Goal: Information Seeking & Learning: Learn about a topic

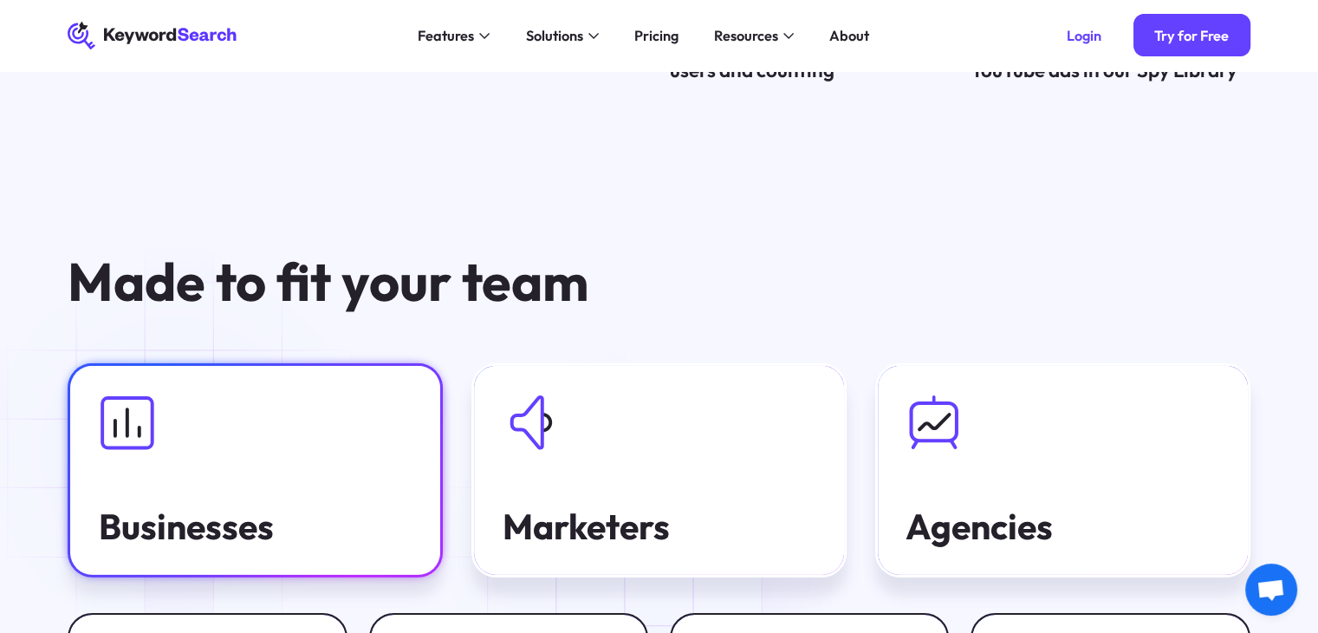
scroll to position [5288, 0]
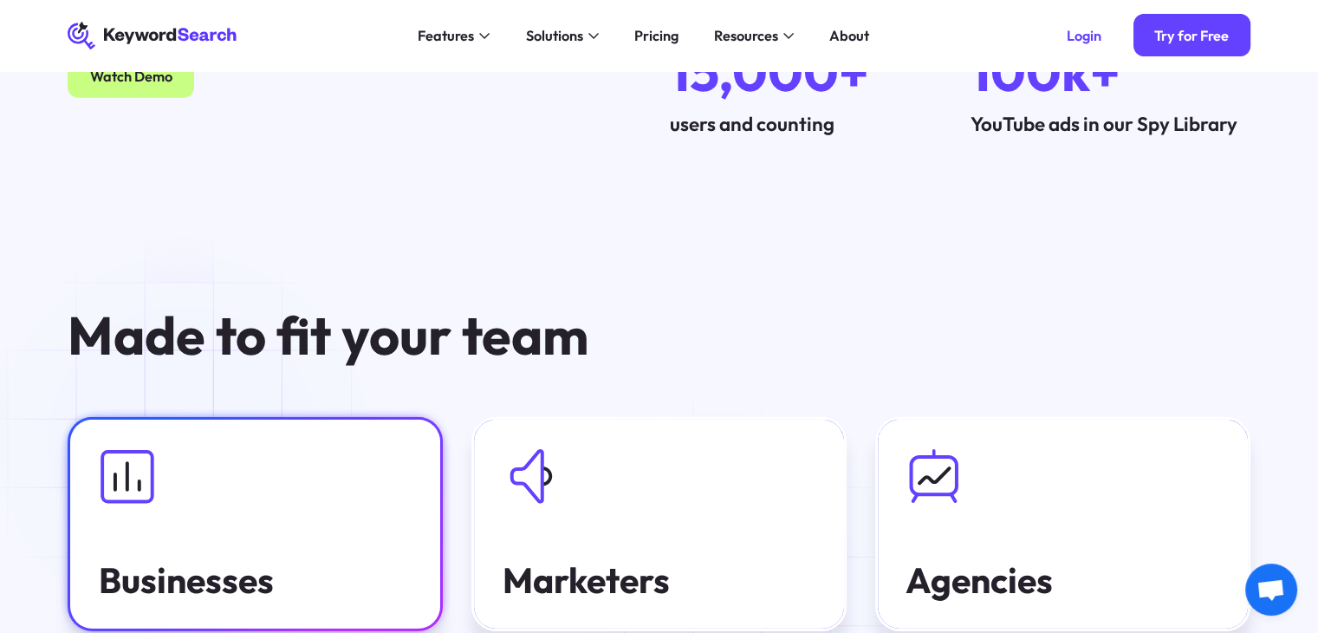
click at [185, 448] on div at bounding box center [256, 476] width 314 height 56
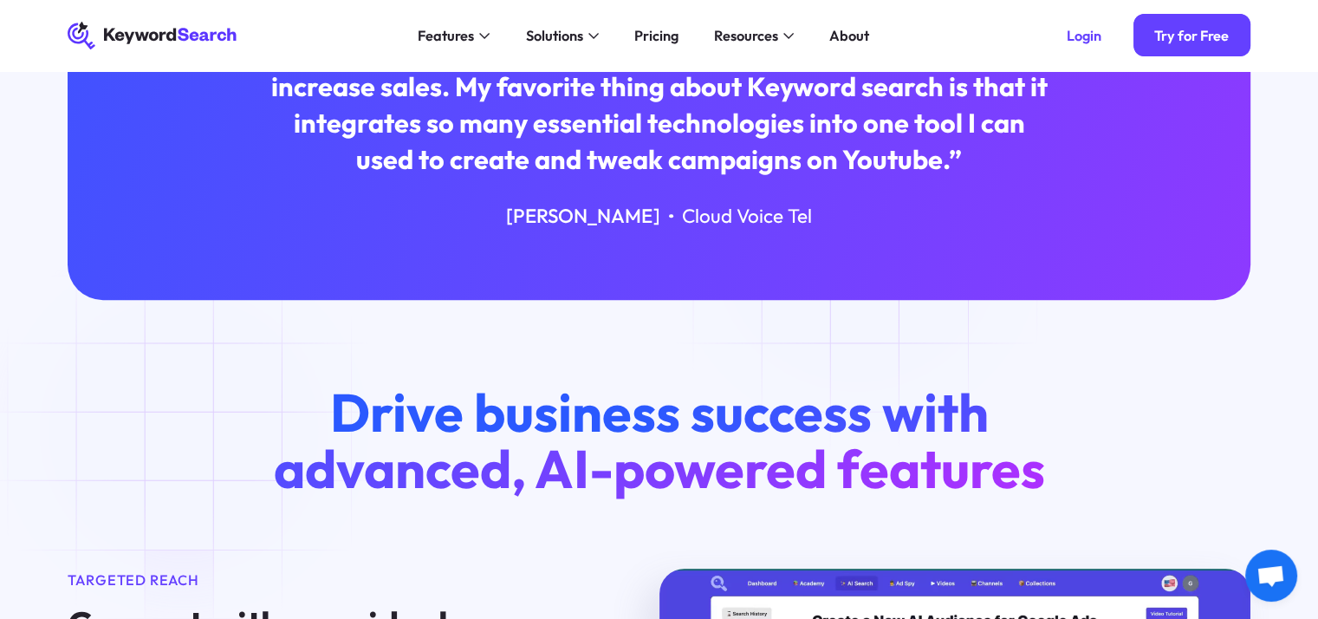
scroll to position [607, 0]
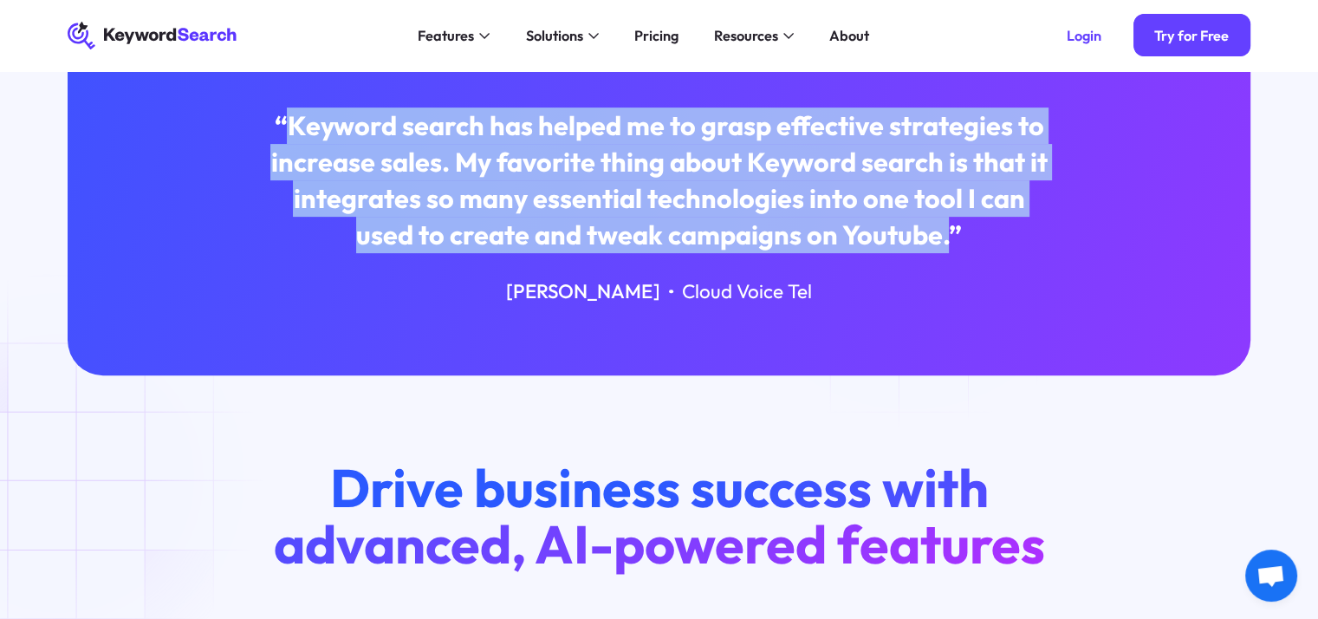
drag, startPoint x: 290, startPoint y: 120, endPoint x: 919, endPoint y: 230, distance: 638.7
click at [919, 230] on div "“Keyword search has helped me to grasp effective strategies to increase sales. …" at bounding box center [659, 180] width 793 height 146
click at [919, 238] on div "“Keyword search has helped me to grasp effective strategies to increase sales. …" at bounding box center [659, 180] width 793 height 146
drag, startPoint x: 915, startPoint y: 238, endPoint x: 294, endPoint y: 138, distance: 628.6
click at [294, 138] on div "“Keyword search has helped me to grasp effective strategies to increase sales. …" at bounding box center [659, 180] width 793 height 146
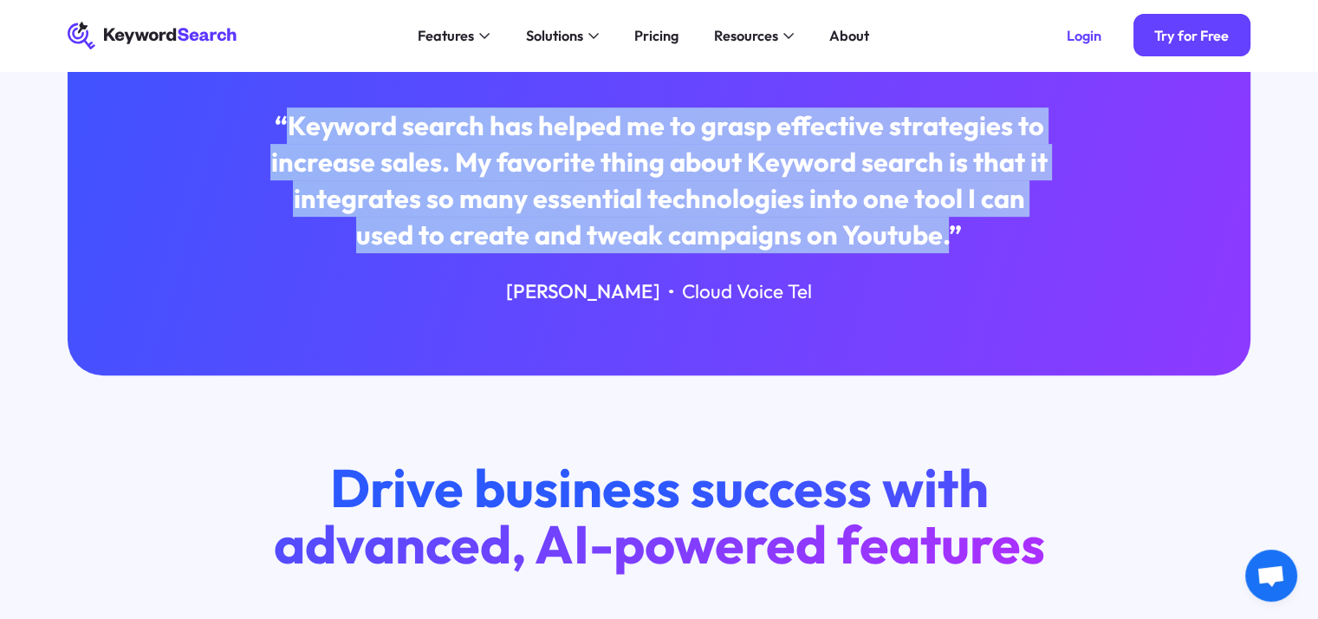
click at [294, 138] on div "“Keyword search has helped me to grasp effective strategies to increase sales. …" at bounding box center [659, 180] width 793 height 146
drag, startPoint x: 294, startPoint y: 138, endPoint x: 907, endPoint y: 231, distance: 620.0
click at [907, 231] on div "“Keyword search has helped me to grasp effective strategies to increase sales. …" at bounding box center [659, 180] width 793 height 146
click at [917, 240] on div "“Keyword search has helped me to grasp effective strategies to increase sales. …" at bounding box center [659, 180] width 793 height 146
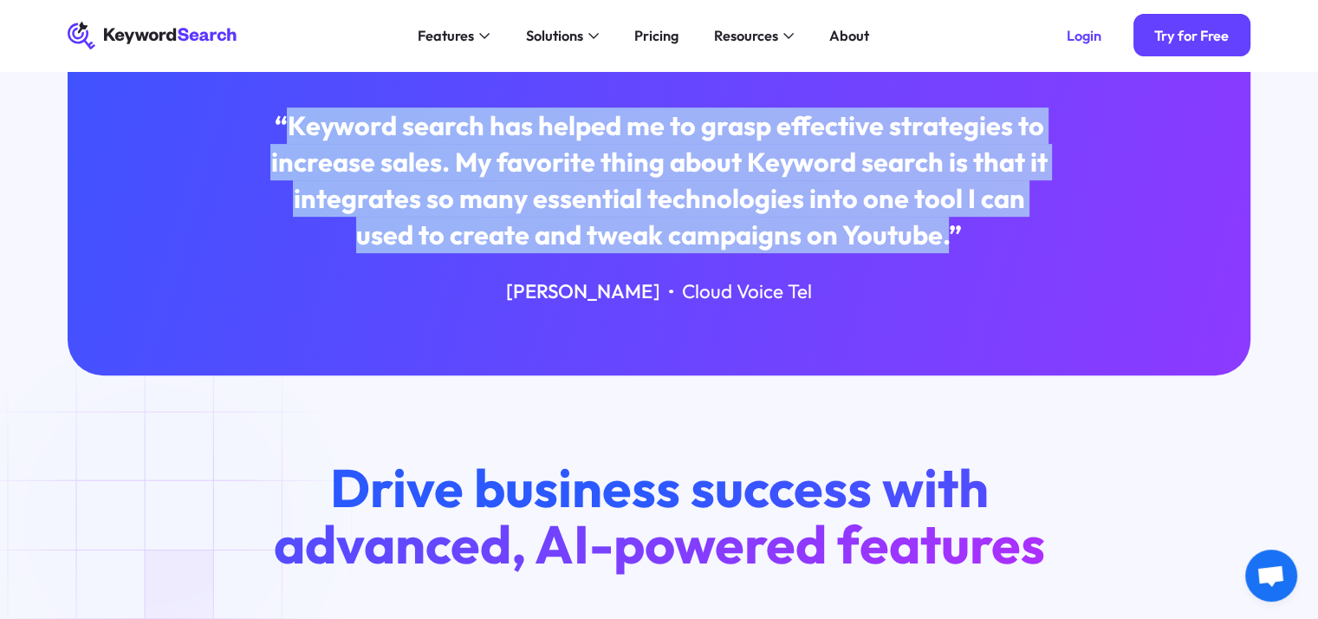
drag, startPoint x: 917, startPoint y: 240, endPoint x: 285, endPoint y: 114, distance: 644.5
click at [285, 114] on div "“Keyword search has helped me to grasp effective strategies to increase sales. …" at bounding box center [659, 180] width 793 height 146
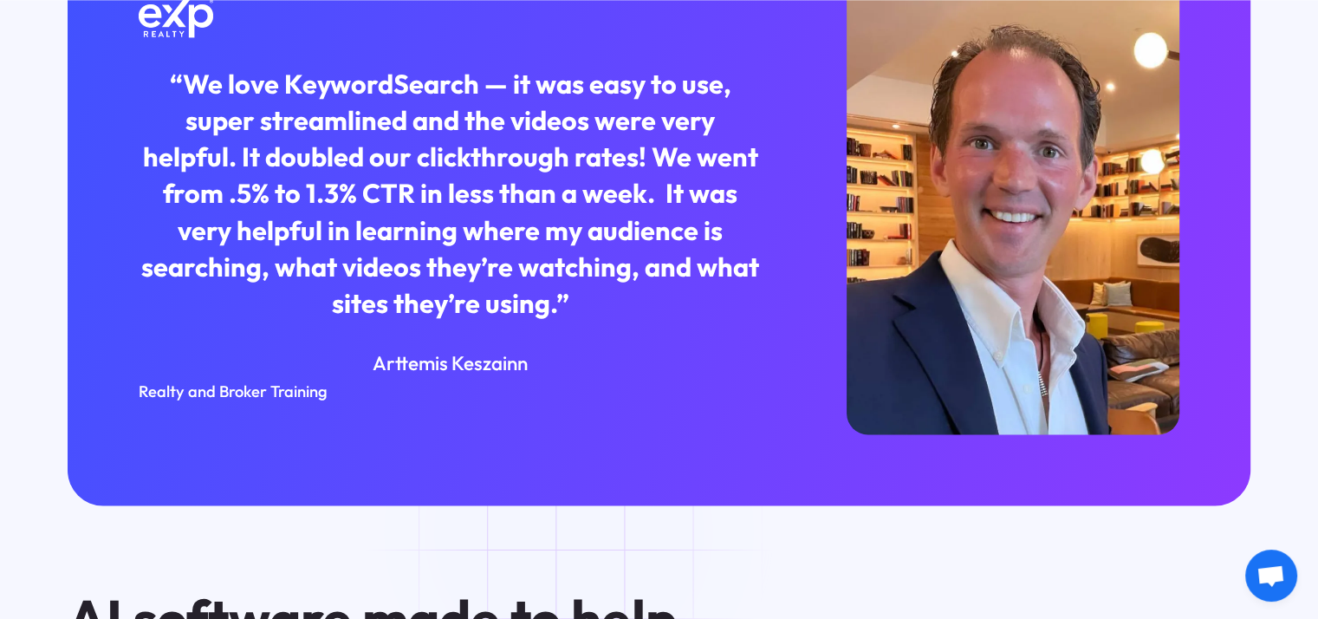
scroll to position [2687, 0]
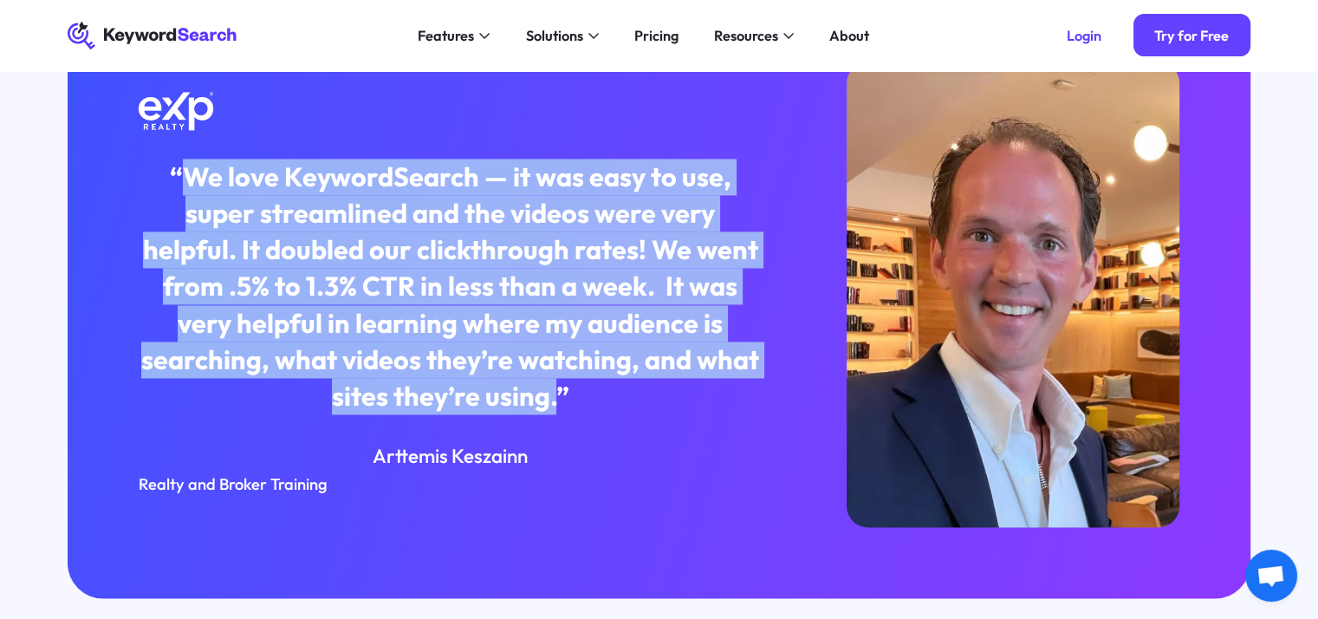
drag, startPoint x: 186, startPoint y: 188, endPoint x: 559, endPoint y: 415, distance: 436.5
click at [559, 414] on div "“We love KeywordSearch — it was easy to use, super streamlined and the videos w…" at bounding box center [450, 287] width 623 height 256
click at [550, 407] on div "“We love KeywordSearch — it was easy to use, super streamlined and the videos w…" at bounding box center [450, 287] width 623 height 256
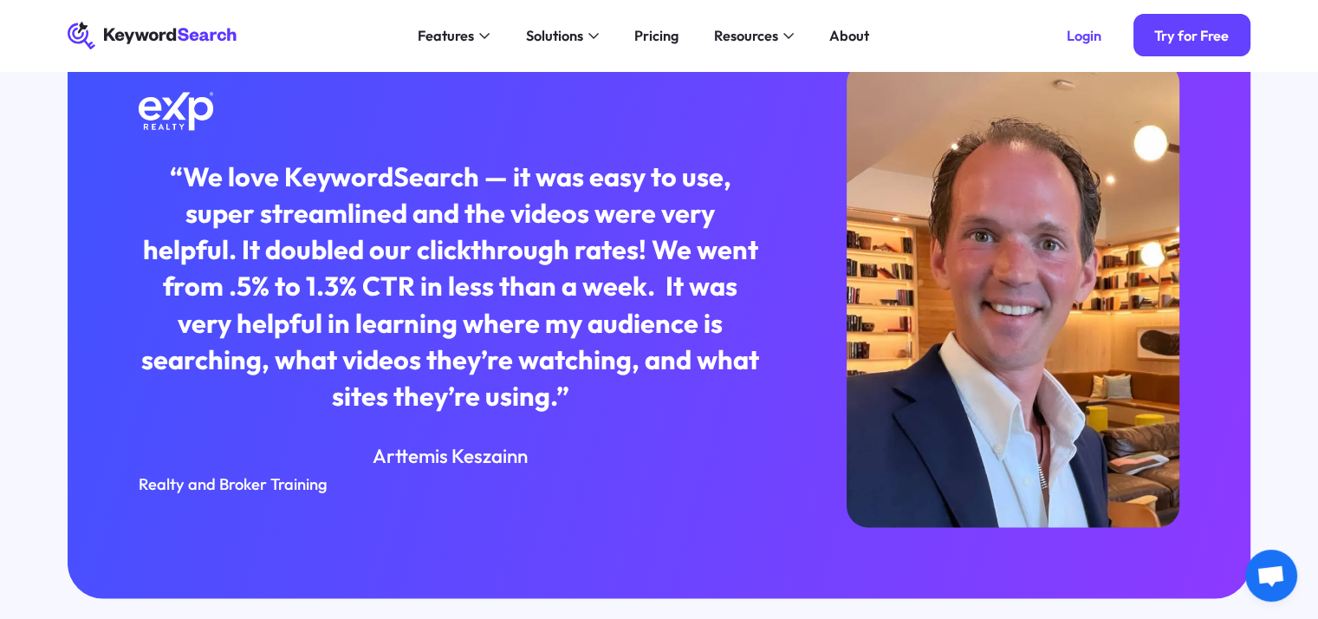
click at [556, 413] on div "“We love KeywordSearch — it was easy to use, super streamlined and the videos w…" at bounding box center [450, 287] width 623 height 256
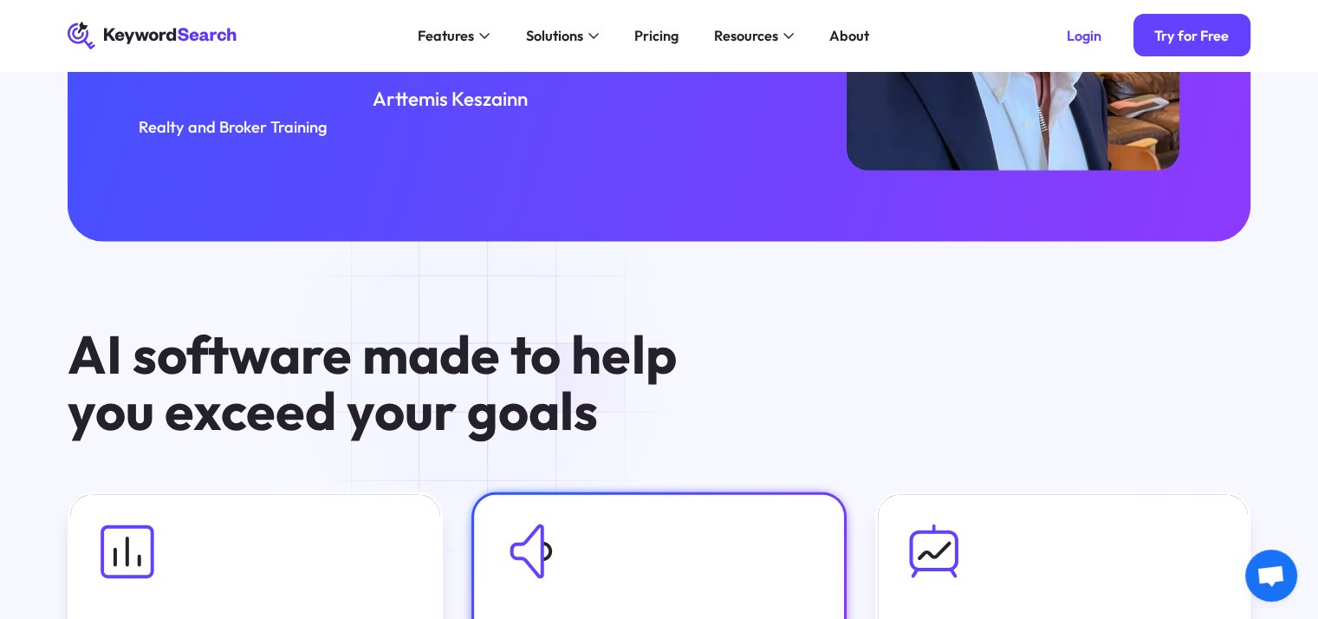
scroll to position [3034, 0]
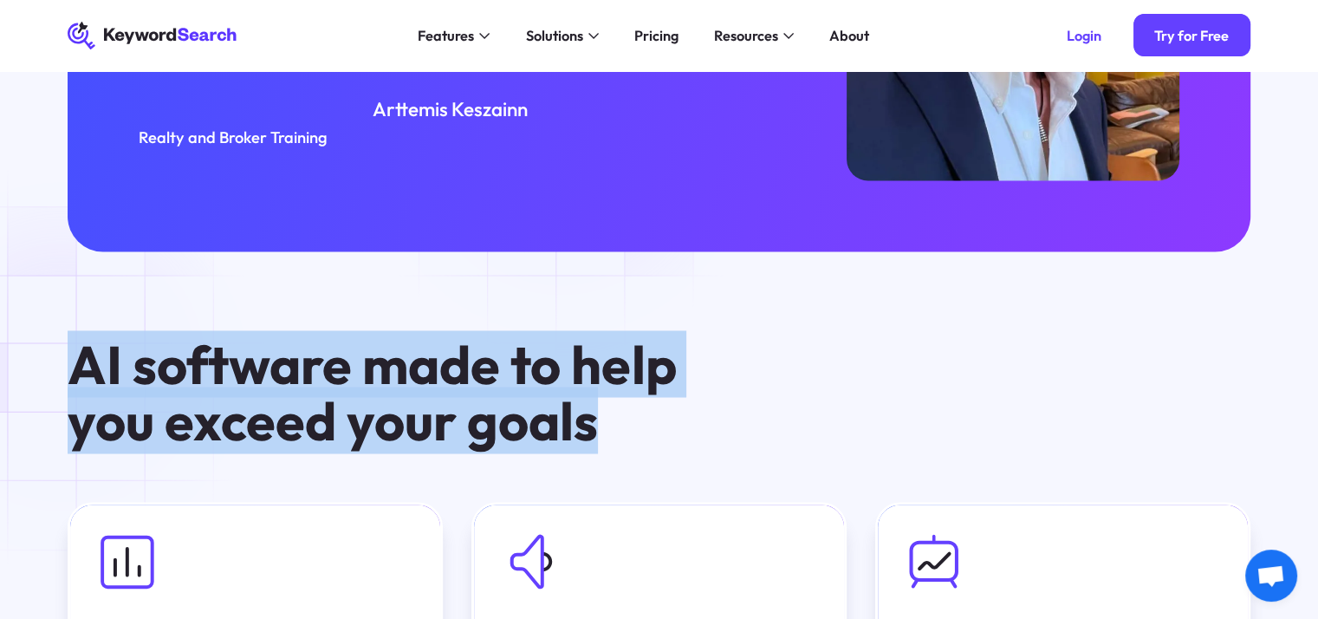
drag, startPoint x: 628, startPoint y: 441, endPoint x: 62, endPoint y: 375, distance: 569.9
click at [62, 375] on div "AI software made to help you exceed your goals Made for Businesses Made for Mar…" at bounding box center [660, 545] width 1240 height 419
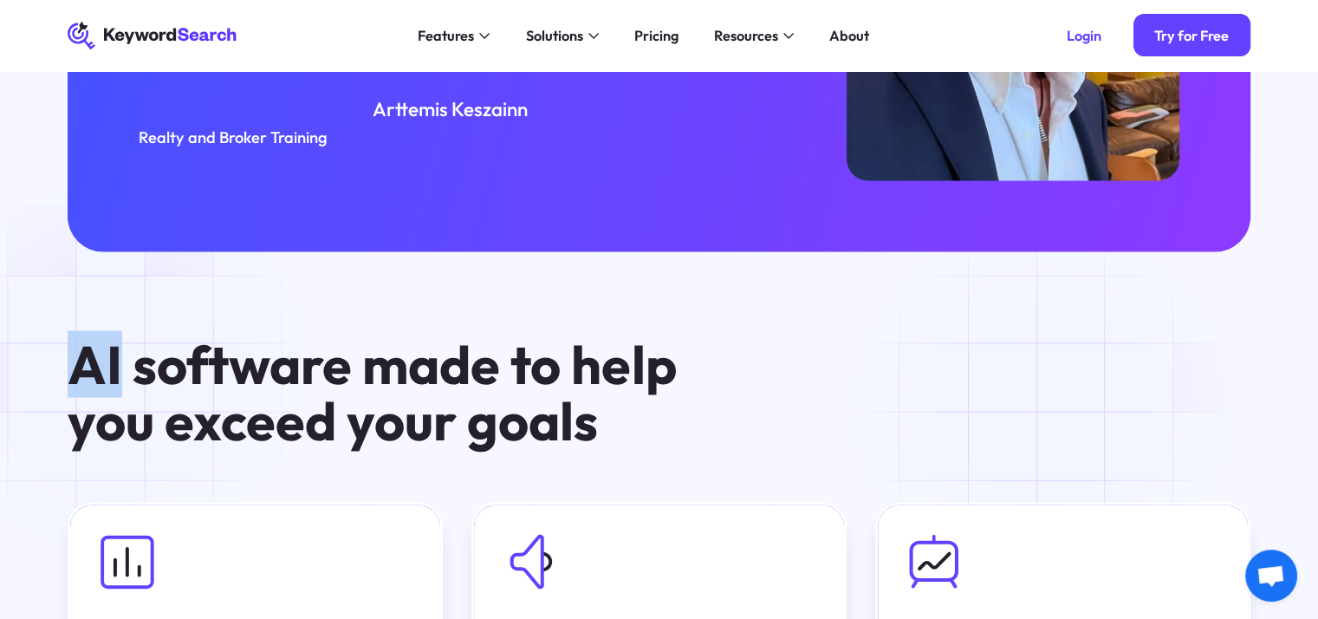
drag, startPoint x: 62, startPoint y: 375, endPoint x: 120, endPoint y: 375, distance: 57.2
click at [120, 375] on div "AI software made to help you exceed your goals Made for Businesses Made for Mar…" at bounding box center [660, 545] width 1240 height 419
click at [145, 368] on h3 "AI software made to help you exceed your goals" at bounding box center [404, 392] width 673 height 113
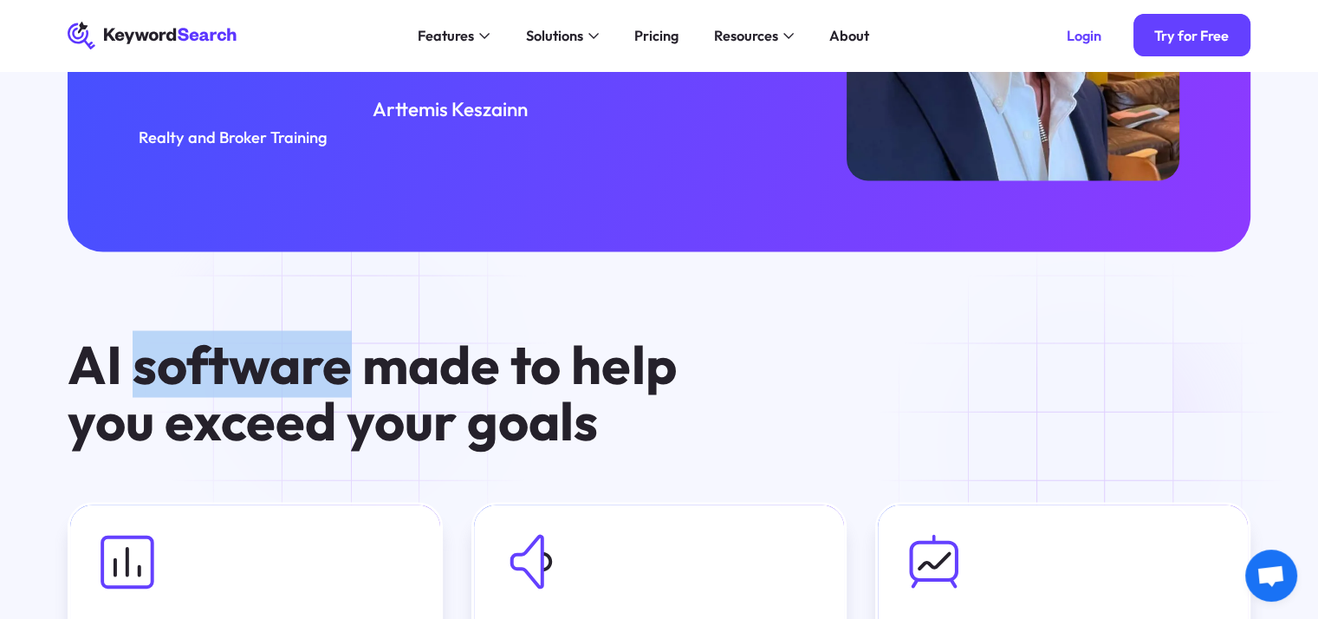
drag, startPoint x: 138, startPoint y: 366, endPoint x: 352, endPoint y: 384, distance: 214.9
click at [352, 384] on h3 "AI software made to help you exceed your goals" at bounding box center [404, 392] width 673 height 113
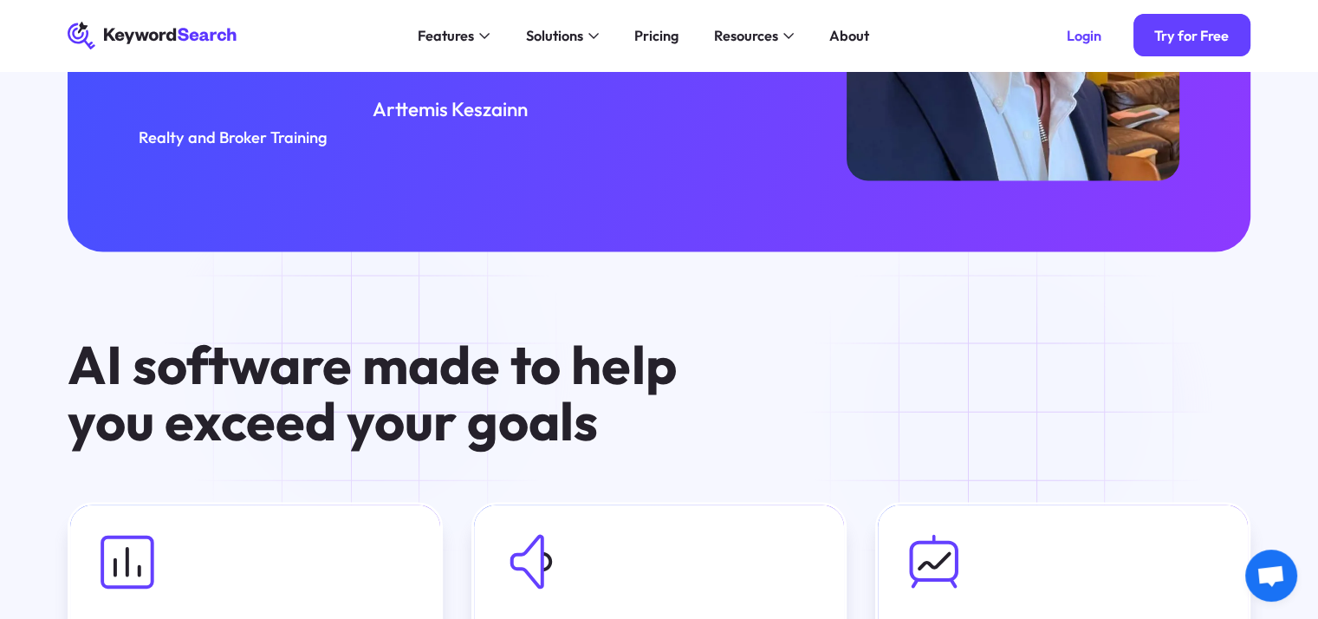
click at [371, 378] on h3 "AI software made to help you exceed your goals" at bounding box center [404, 392] width 673 height 113
drag, startPoint x: 371, startPoint y: 377, endPoint x: 436, endPoint y: 377, distance: 65.0
click at [436, 377] on h3 "AI software made to help you exceed your goals" at bounding box center [404, 392] width 673 height 113
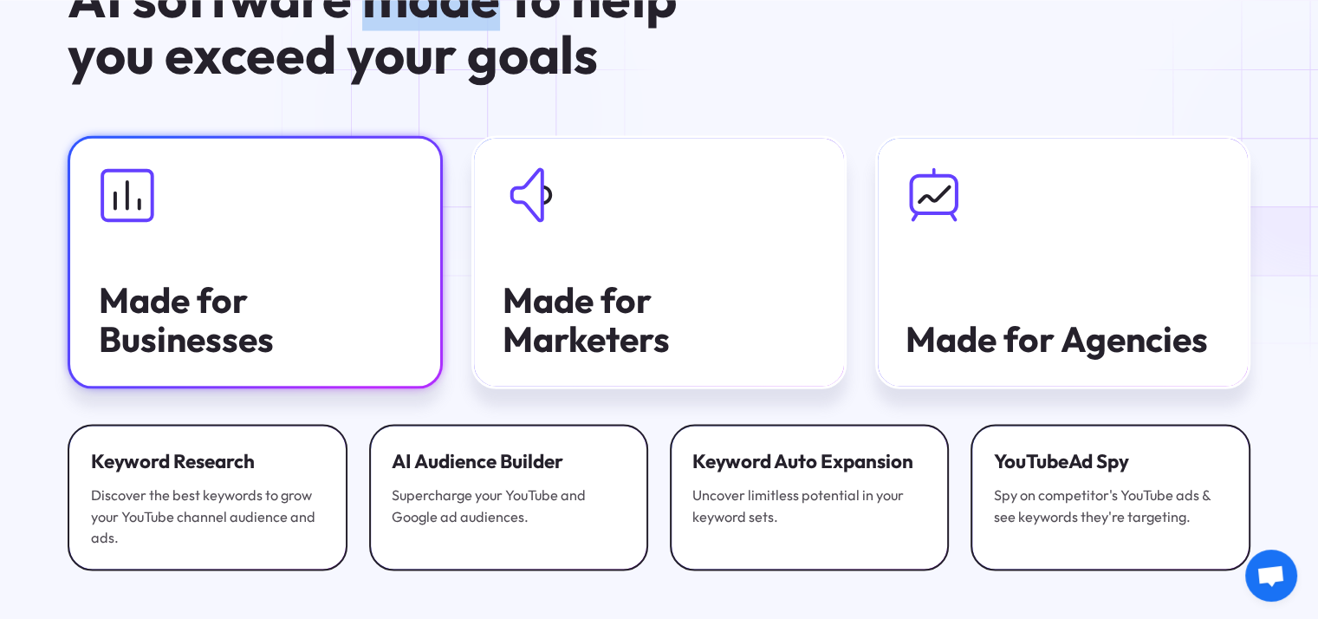
scroll to position [3381, 0]
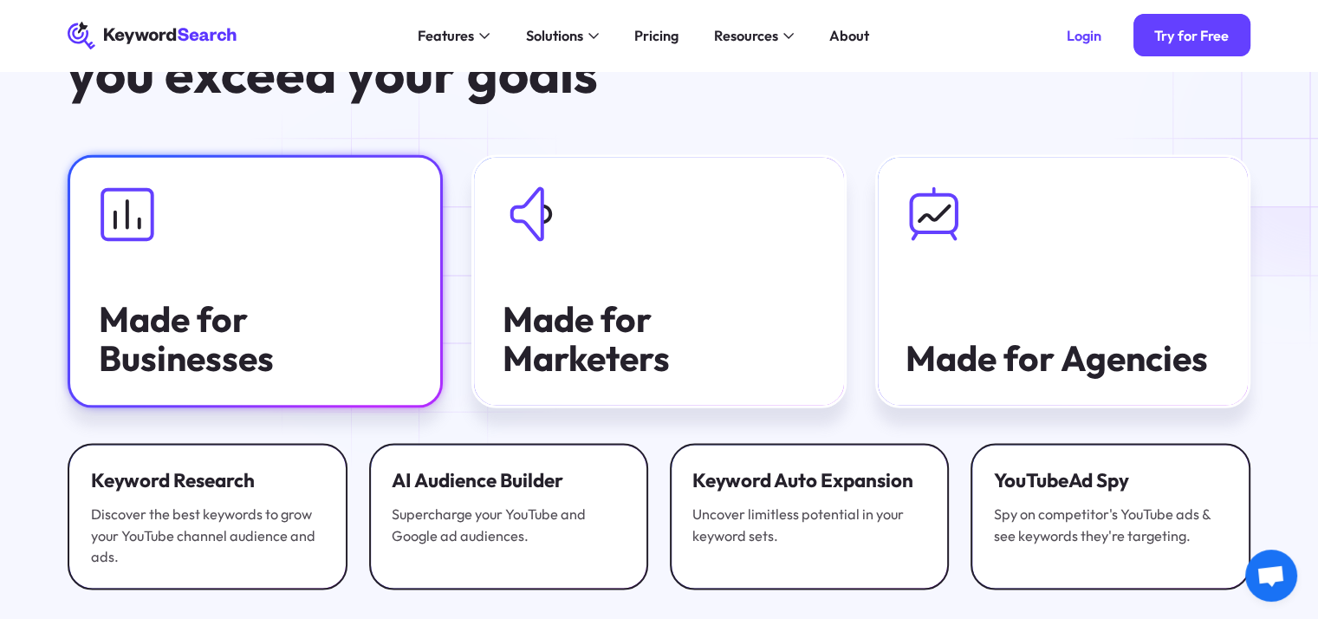
click at [399, 282] on link "Made for Businesses" at bounding box center [255, 281] width 375 height 253
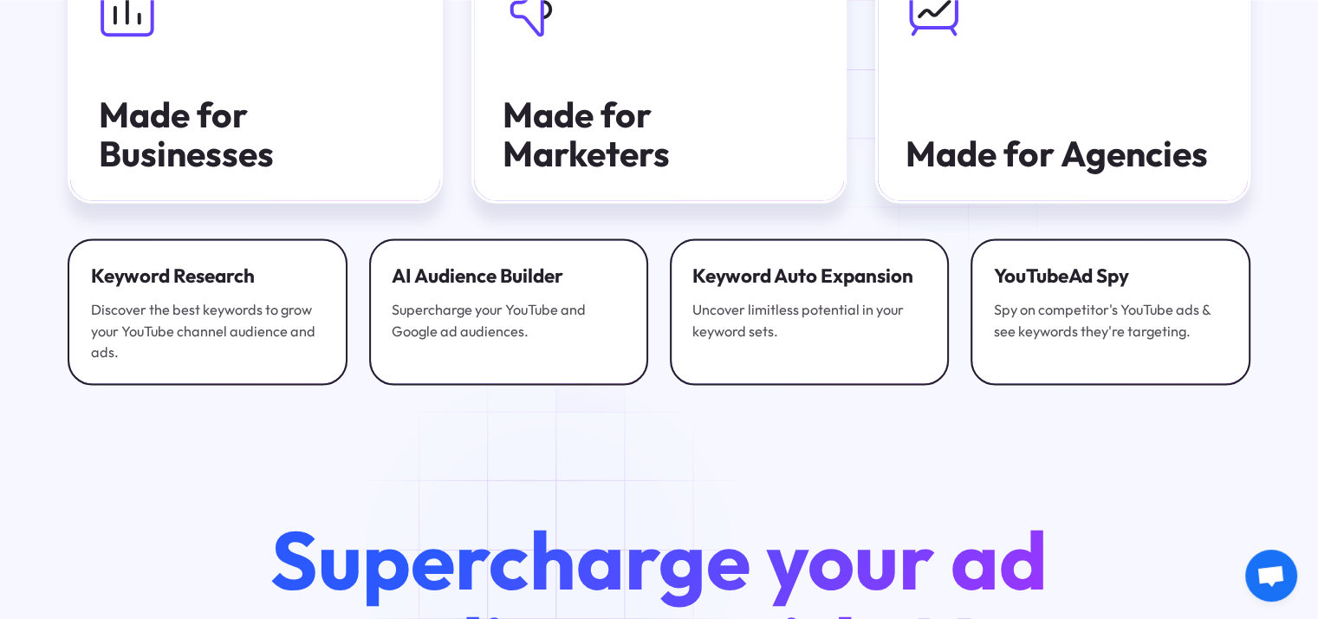
scroll to position [3727, 0]
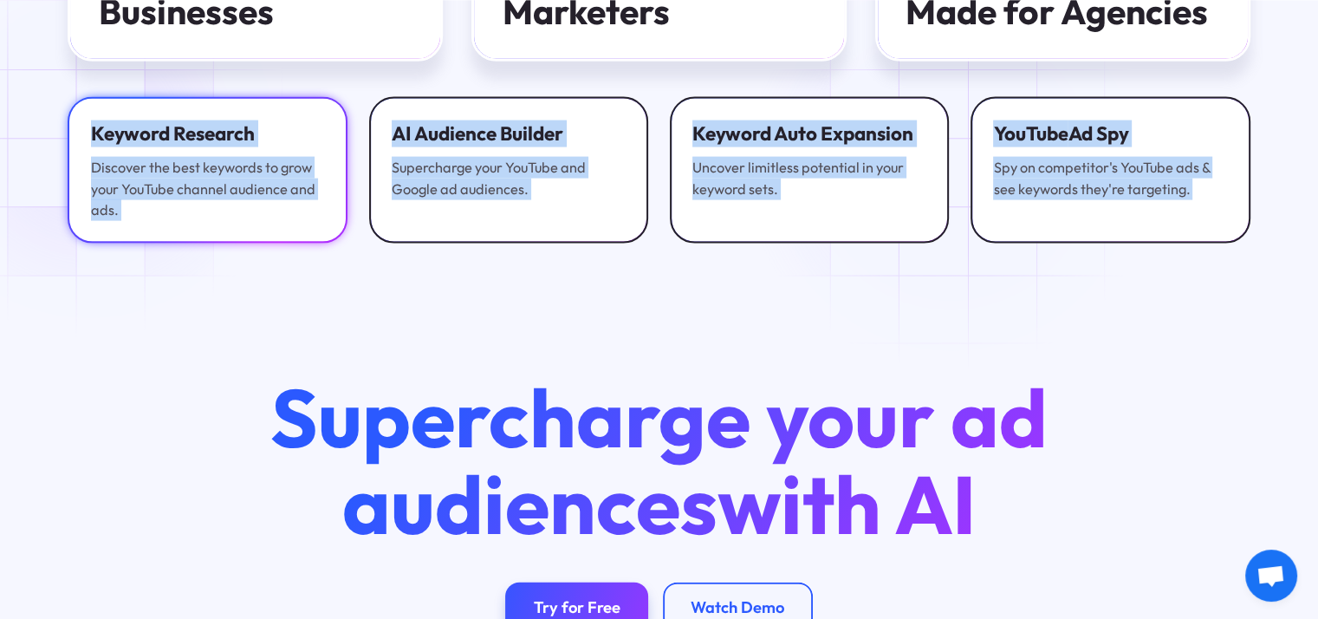
drag, startPoint x: 193, startPoint y: 296, endPoint x: 90, endPoint y: 136, distance: 190.0
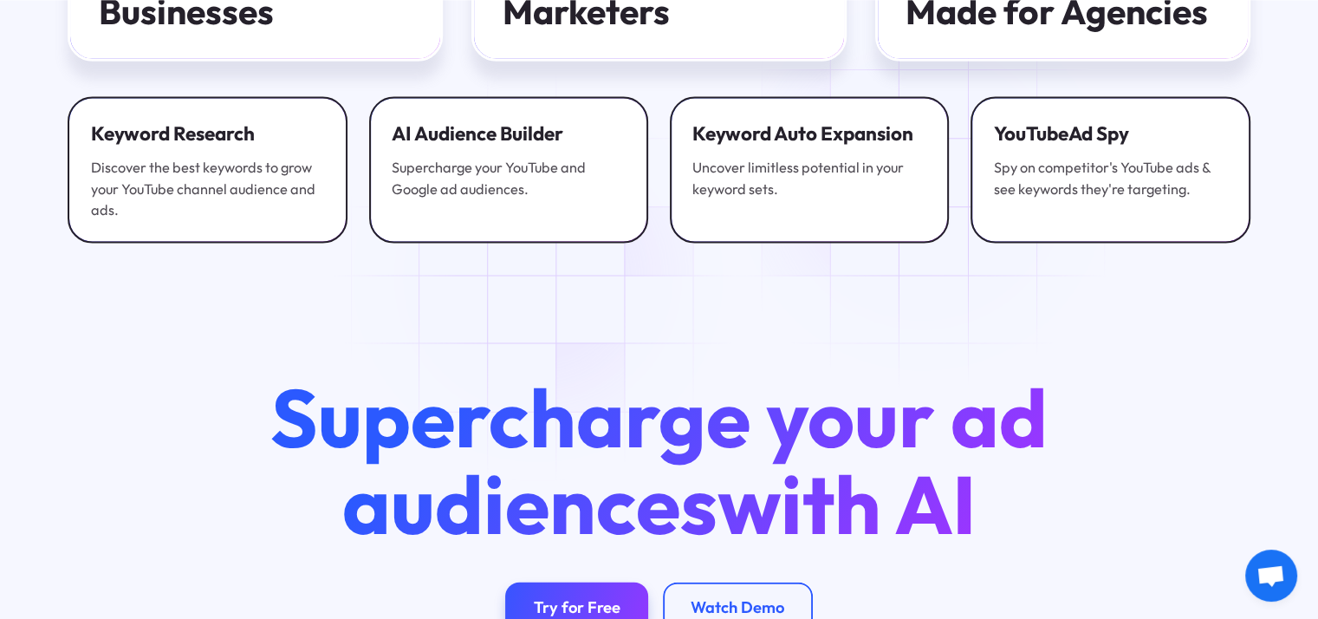
click at [544, 283] on div "Supercharge your ad audiences with AI Try for Free Watch Demo" at bounding box center [659, 509] width 1318 height 531
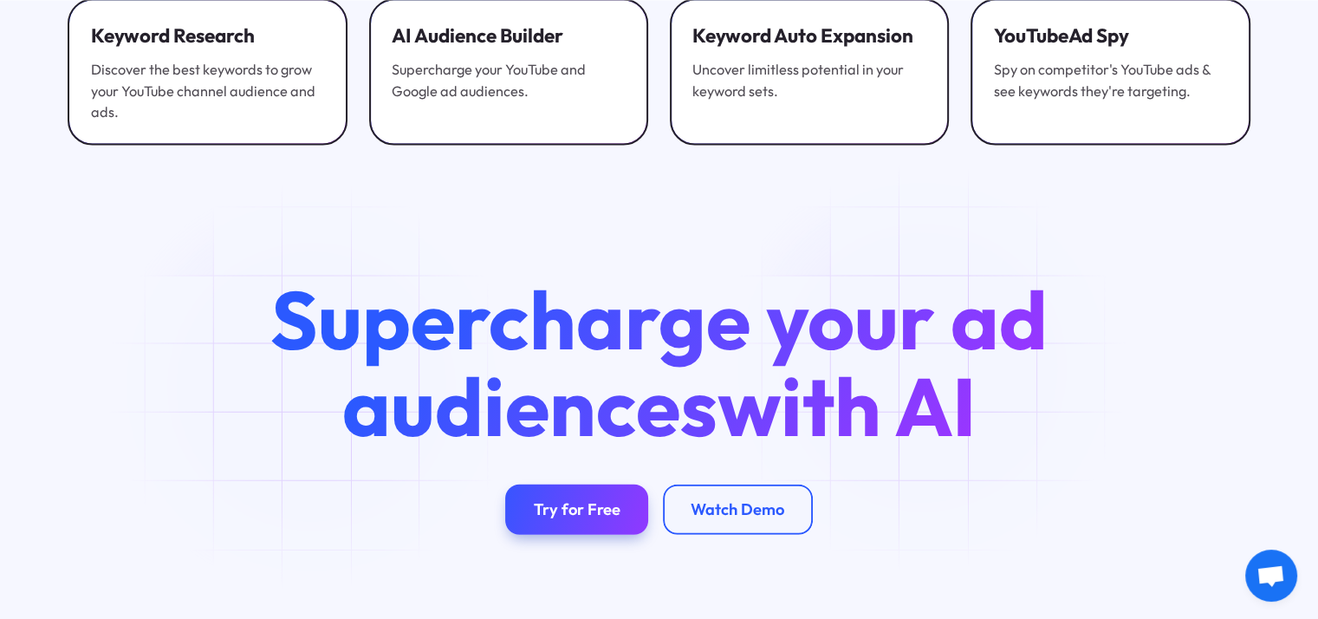
scroll to position [3901, 0]
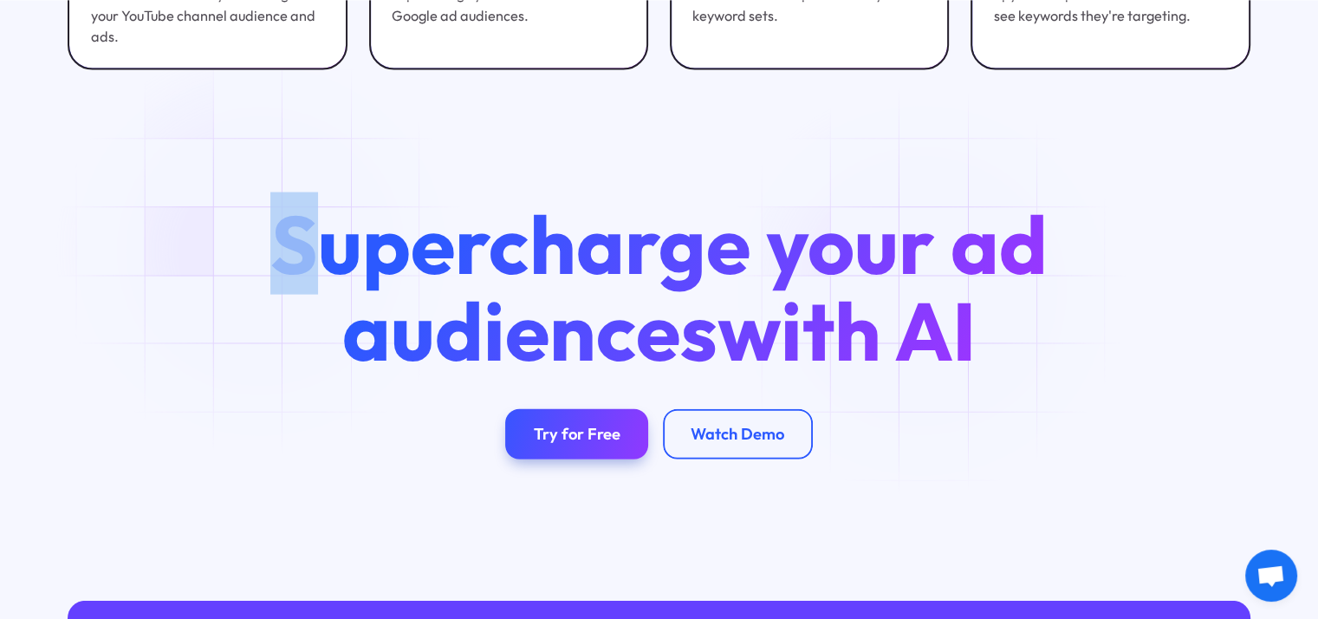
drag, startPoint x: 257, startPoint y: 257, endPoint x: 374, endPoint y: 288, distance: 121.7
click at [342, 278] on h2 "Supercharge your ad audiences with AI" at bounding box center [659, 287] width 850 height 173
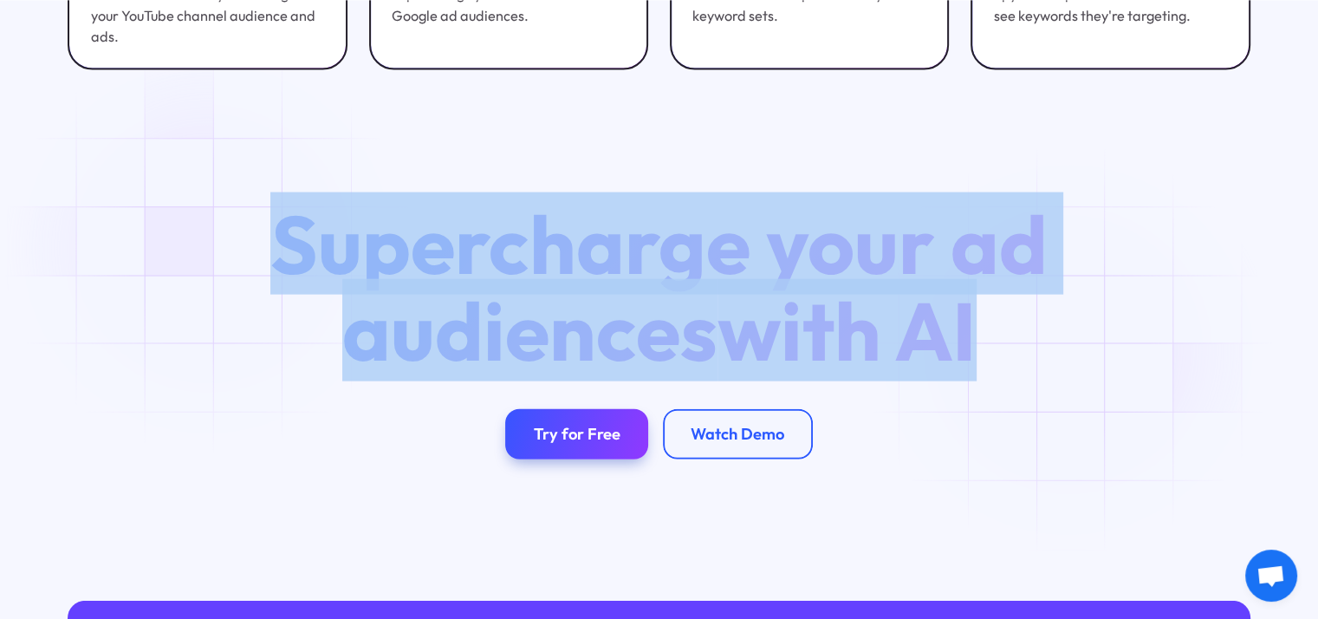
drag, startPoint x: 1035, startPoint y: 362, endPoint x: 210, endPoint y: 254, distance: 832.3
click at [210, 254] on div "Supercharge your ad audiences with AI Try for Free Watch Demo" at bounding box center [660, 329] width 1240 height 257
drag, startPoint x: 210, startPoint y: 254, endPoint x: 1019, endPoint y: 352, distance: 815.5
click at [1019, 352] on div "Supercharge your ad audiences with AI Try for Free Watch Demo" at bounding box center [660, 329] width 1240 height 257
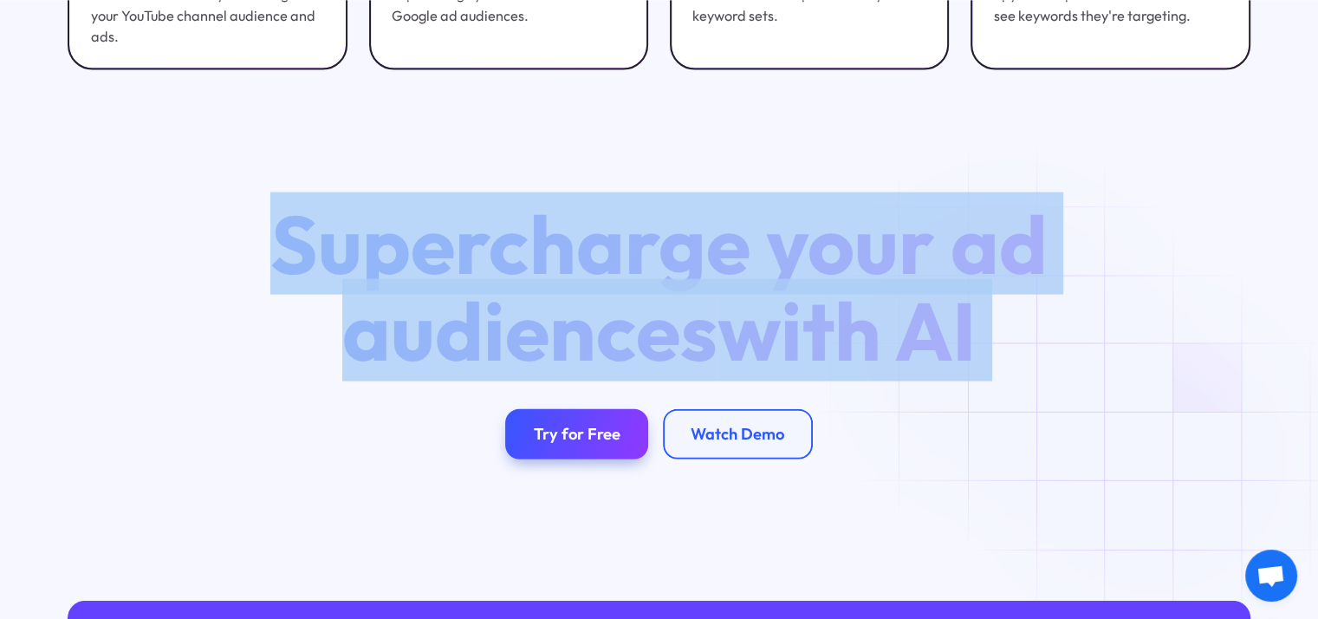
click at [1019, 352] on h2 "Supercharge your ad audiences with AI" at bounding box center [659, 287] width 850 height 173
drag, startPoint x: 1019, startPoint y: 352, endPoint x: 283, endPoint y: 277, distance: 739.8
click at [291, 278] on h2 "Supercharge your ad audiences with AI" at bounding box center [659, 287] width 850 height 173
click at [277, 273] on h2 "Supercharge your ad audiences with AI" at bounding box center [659, 287] width 850 height 173
drag, startPoint x: 281, startPoint y: 251, endPoint x: 1084, endPoint y: 347, distance: 808.3
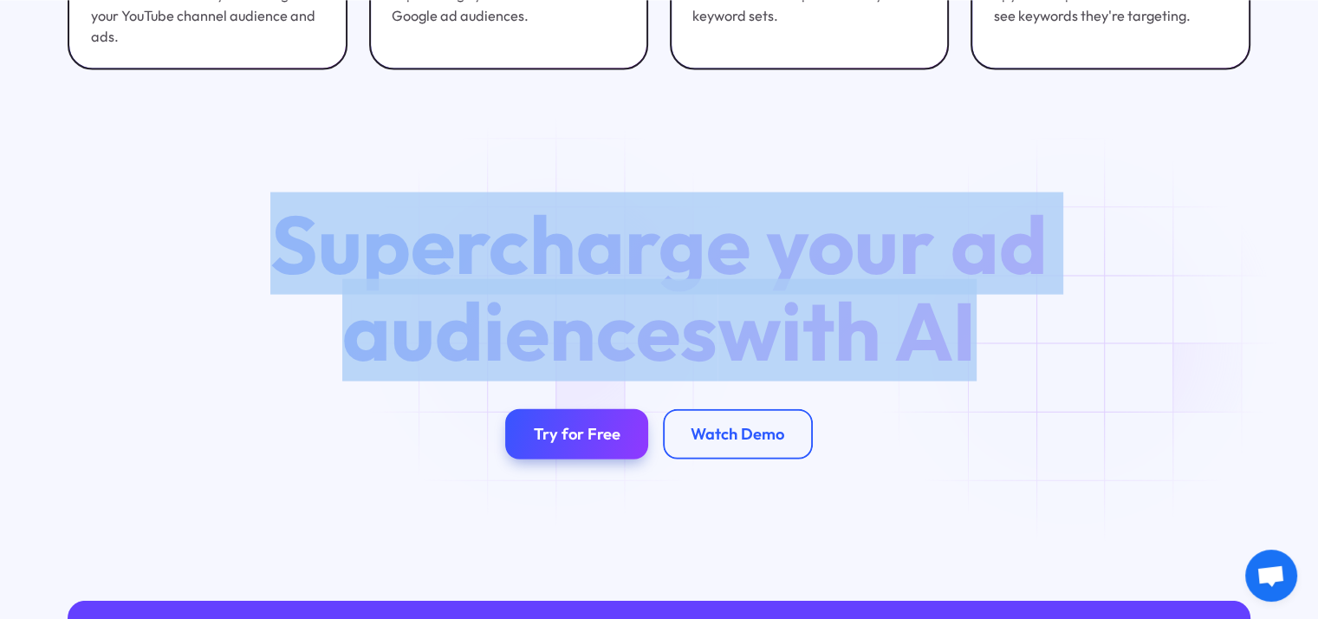
click at [1084, 347] on h2 "Supercharge your ad audiences with AI" at bounding box center [659, 287] width 850 height 173
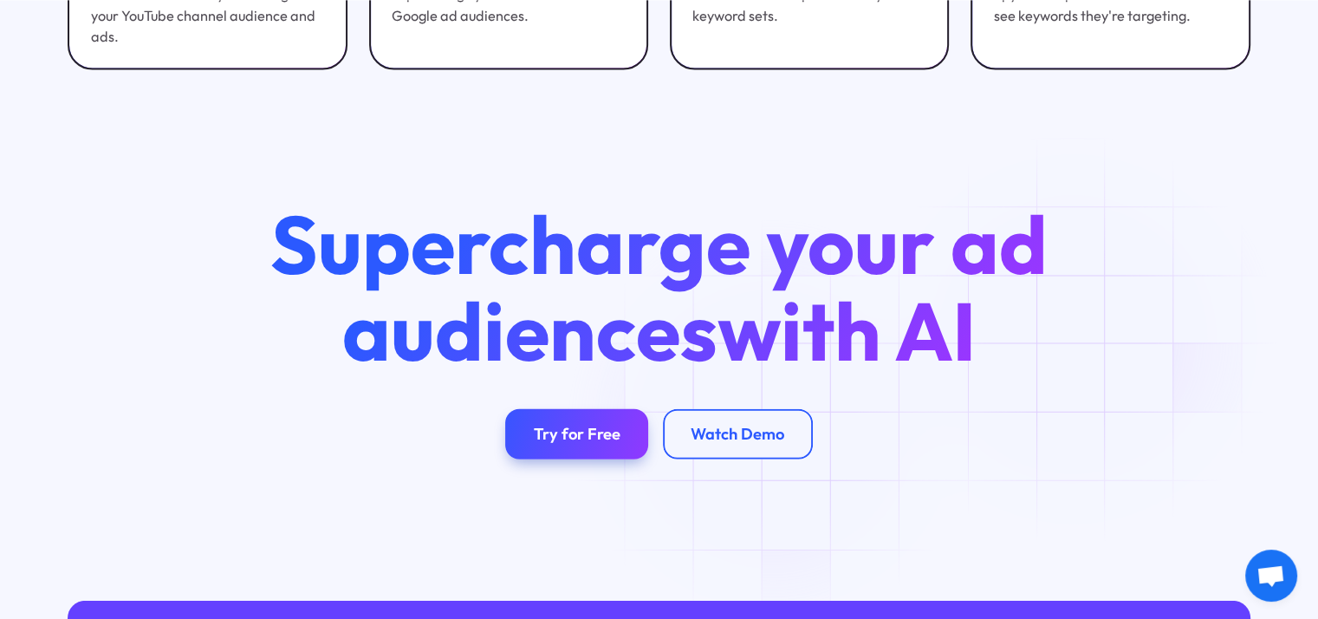
click at [1083, 348] on h2 "Supercharge your ad audiences with AI" at bounding box center [659, 287] width 850 height 173
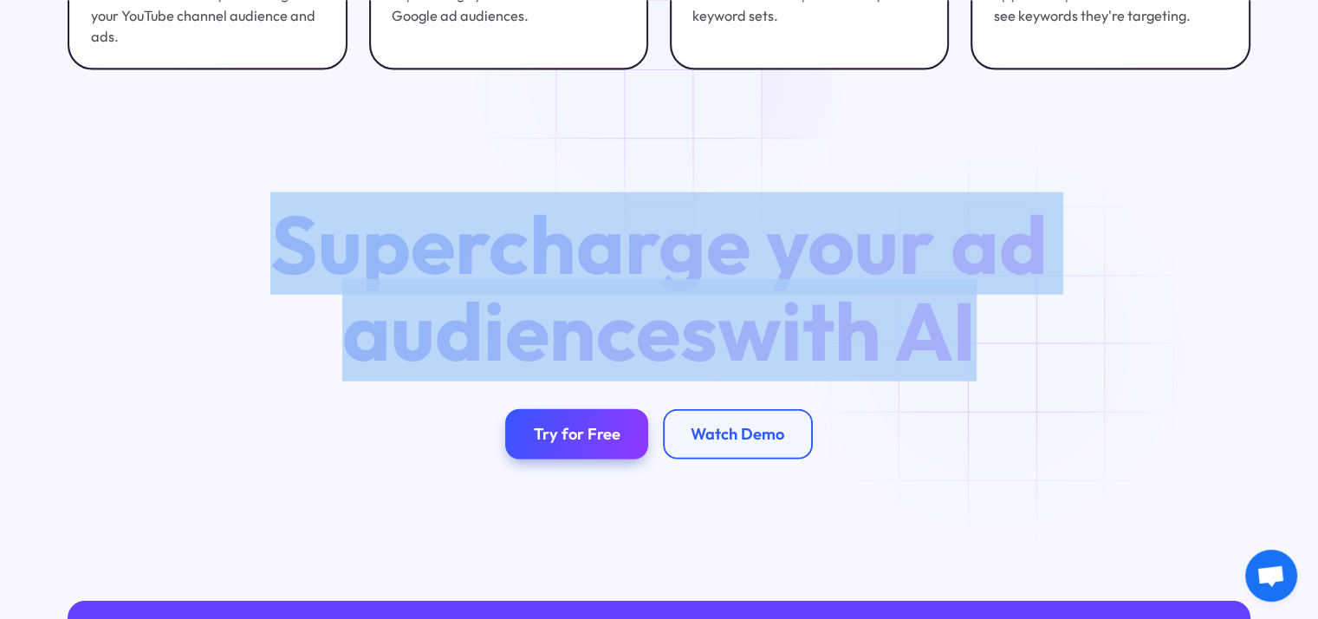
drag, startPoint x: 338, startPoint y: 250, endPoint x: 1006, endPoint y: 351, distance: 675.1
click at [1006, 351] on h2 "Supercharge your ad audiences with AI" at bounding box center [659, 287] width 850 height 173
